Goal: Task Accomplishment & Management: Use online tool/utility

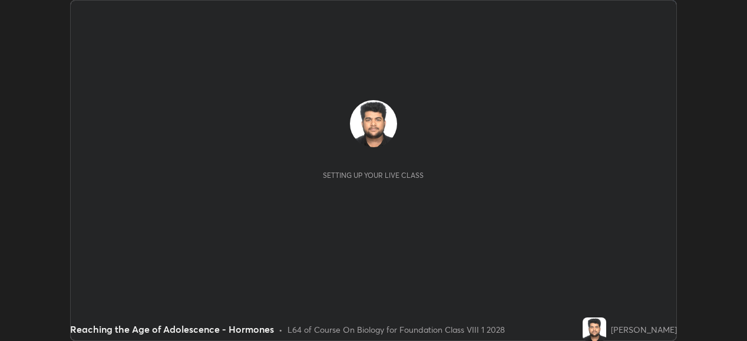
scroll to position [341, 747]
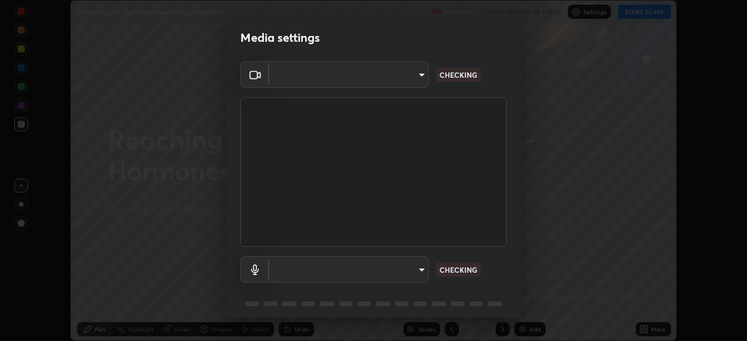
type input "1674d967bf5bfe0c65a51c96eaa310d8c5db01ba72f63f0a3a6b621615c927a6"
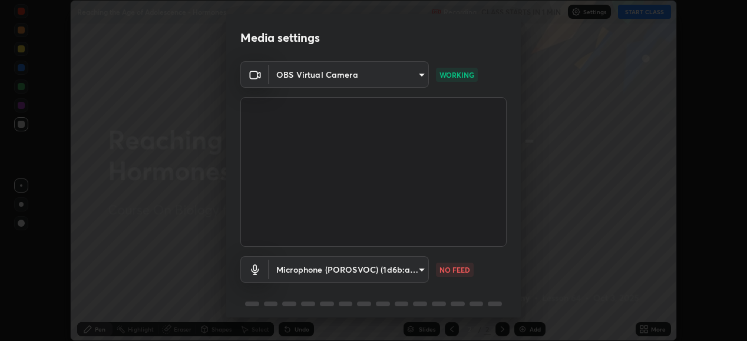
click at [391, 272] on body "Erase all Reaching the Age of Adolescence - Hormones Recording CLASS STARTS IN …" at bounding box center [373, 170] width 747 height 341
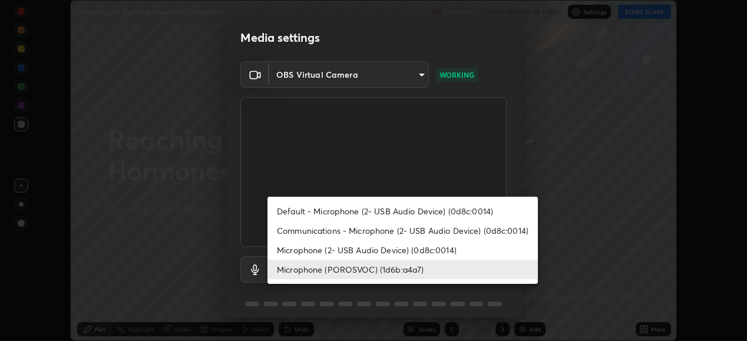
click at [398, 229] on li "Communications - Microphone (2- USB Audio Device) (0d8c:0014)" at bounding box center [403, 230] width 270 height 19
type input "communications"
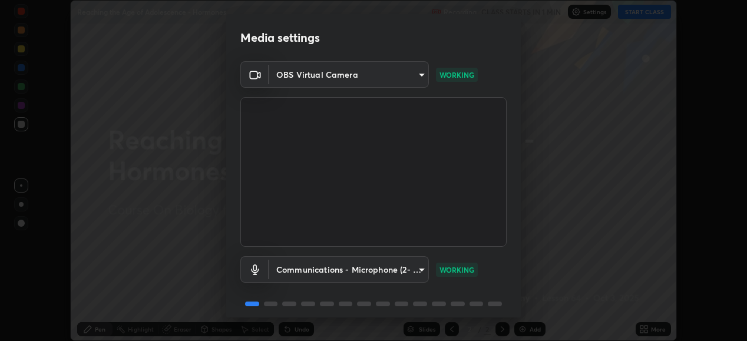
scroll to position [45, 0]
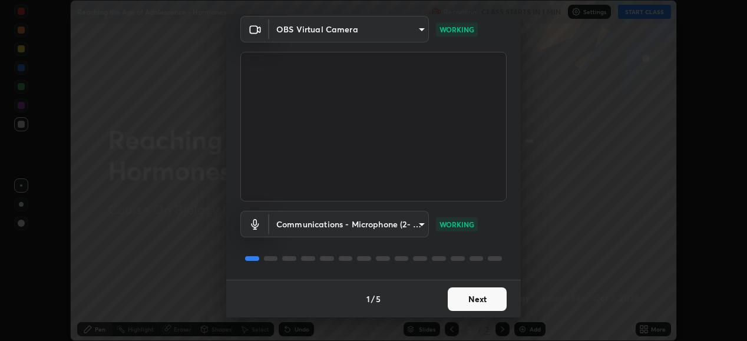
click at [466, 307] on button "Next" at bounding box center [477, 300] width 59 height 24
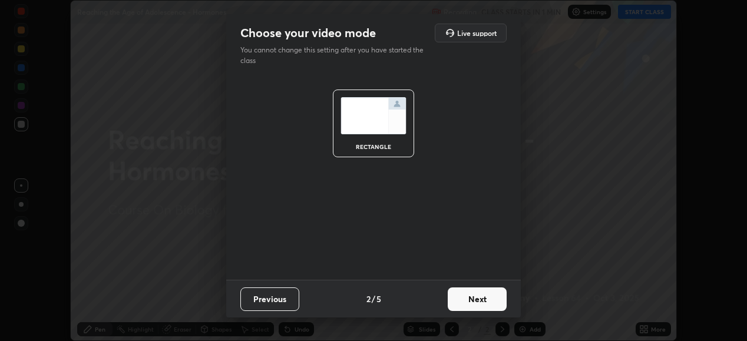
scroll to position [0, 0]
click at [467, 305] on button "Next" at bounding box center [477, 300] width 59 height 24
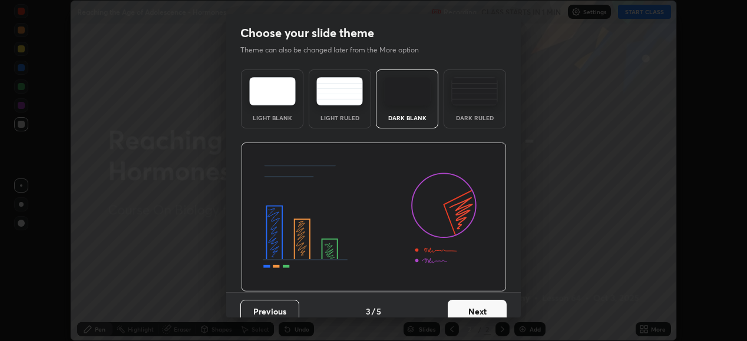
click at [461, 306] on button "Next" at bounding box center [477, 312] width 59 height 24
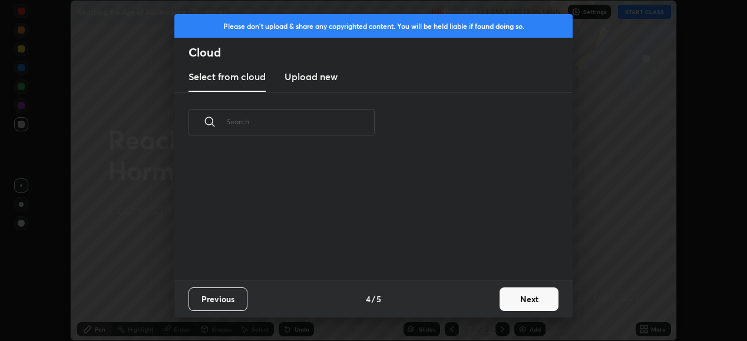
scroll to position [127, 378]
click at [502, 303] on button "Next" at bounding box center [529, 300] width 59 height 24
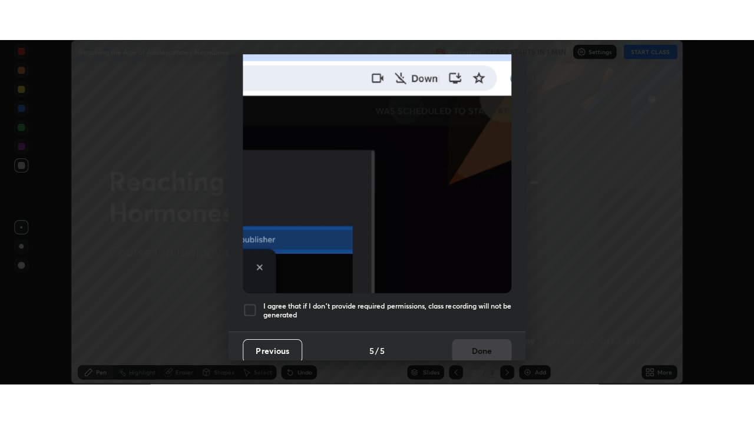
scroll to position [286, 0]
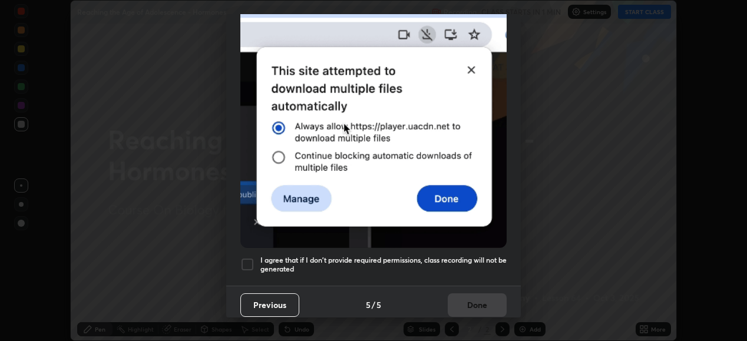
click at [245, 258] on div at bounding box center [247, 265] width 14 height 14
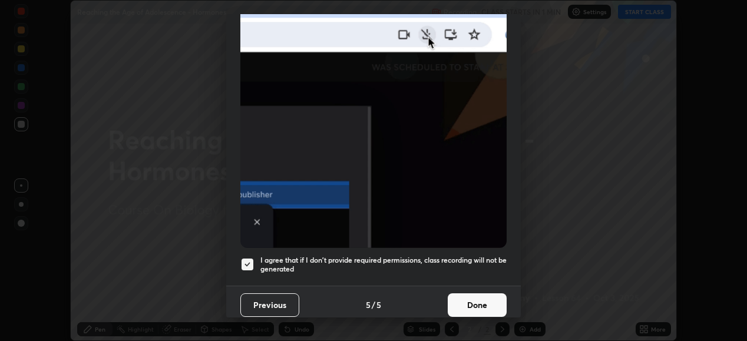
click at [448, 295] on button "Done" at bounding box center [477, 305] width 59 height 24
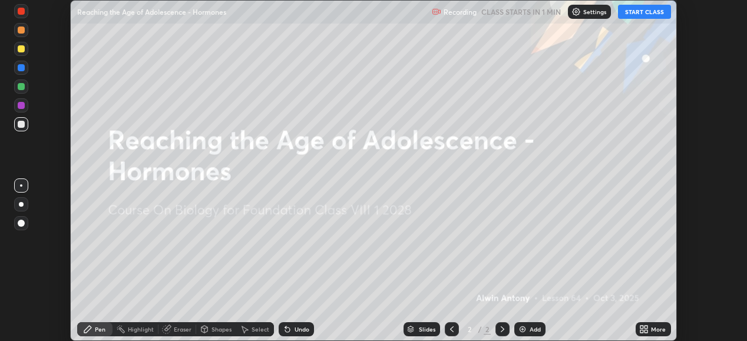
click at [639, 12] on button "START CLASS" at bounding box center [644, 12] width 53 height 14
click at [642, 327] on icon at bounding box center [642, 327] width 3 height 3
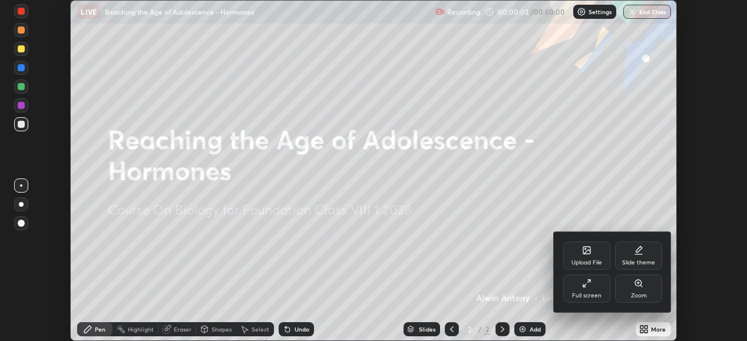
click at [587, 290] on div "Full screen" at bounding box center [586, 289] width 47 height 28
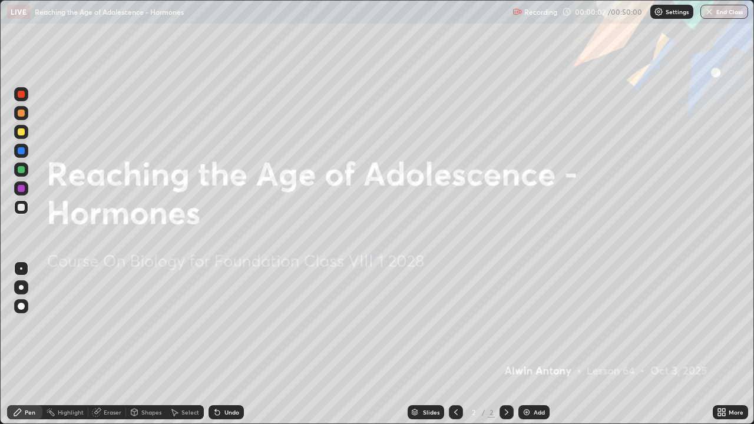
scroll to position [424, 754]
